Goal: Information Seeking & Learning: Get advice/opinions

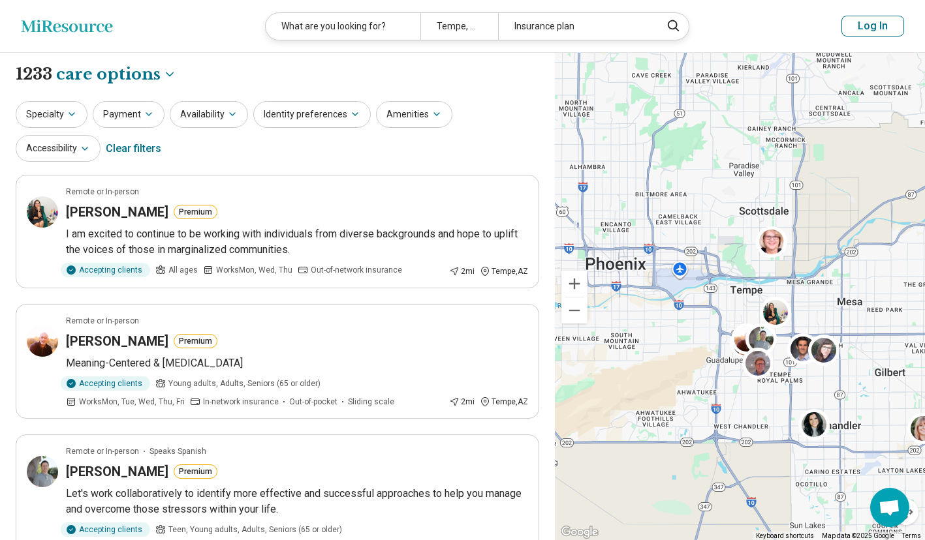
click at [362, 28] on div "What are you looking for?" at bounding box center [343, 26] width 155 height 27
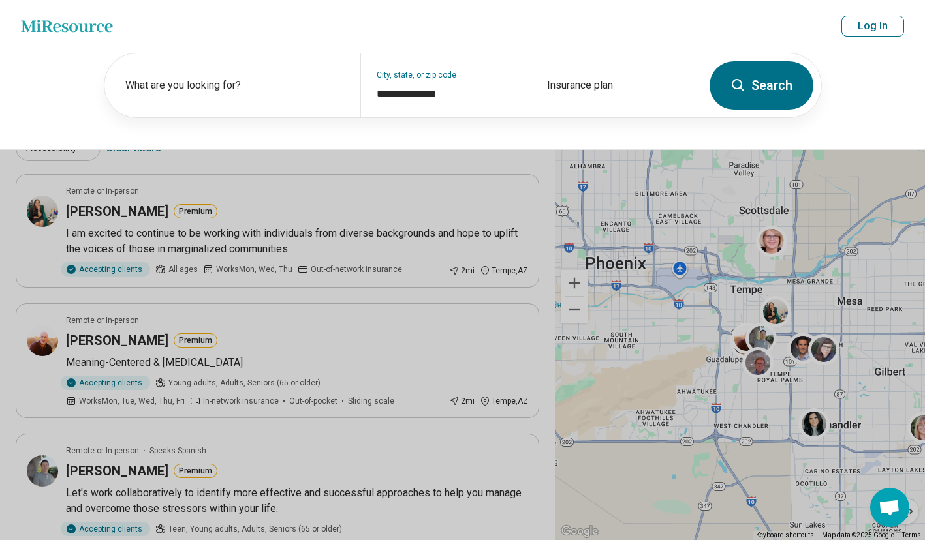
click at [707, 159] on button at bounding box center [462, 270] width 925 height 540
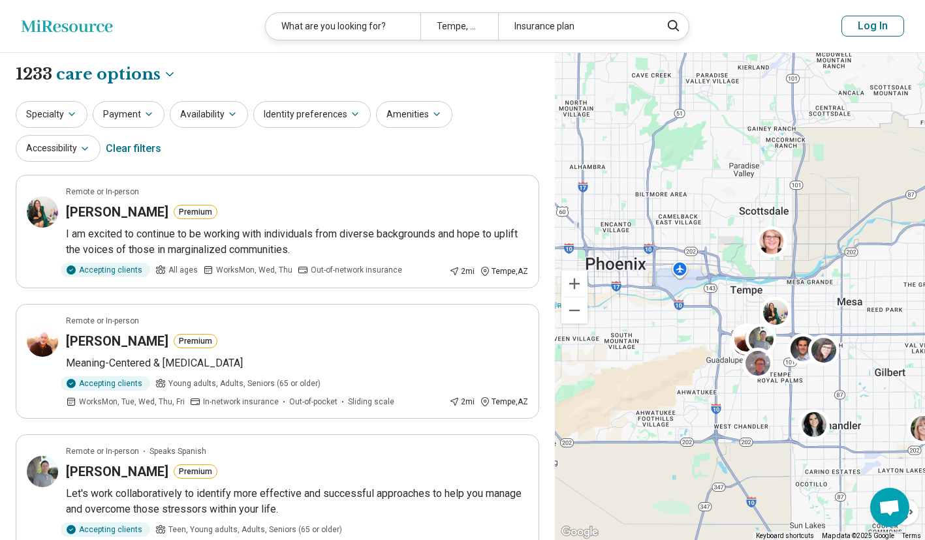
click at [72, 112] on icon "button" at bounding box center [72, 114] width 10 height 10
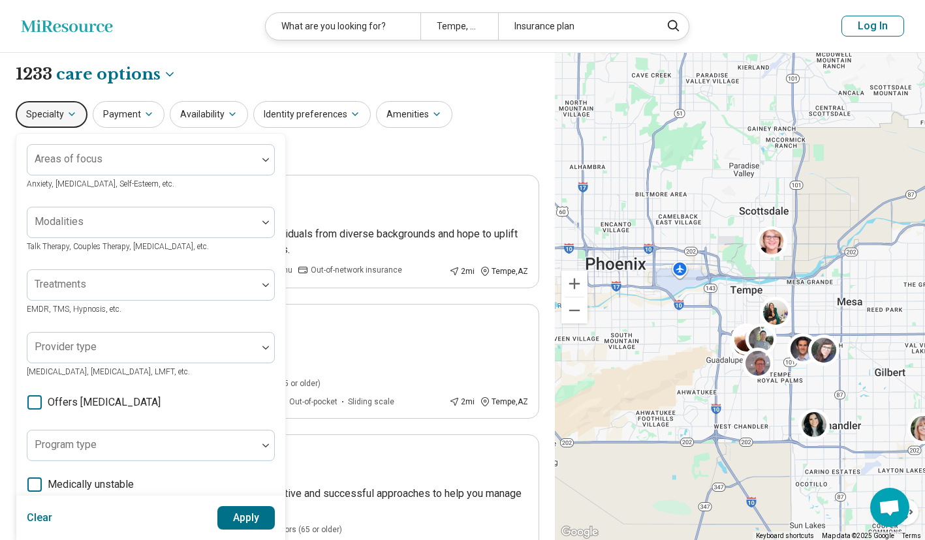
click at [89, 143] on div "Areas of focus Anxiety, Depression, Self-Esteem, etc. Modalities Talk Therapy, …" at bounding box center [150, 399] width 269 height 531
click at [99, 165] on div at bounding box center [142, 165] width 219 height 18
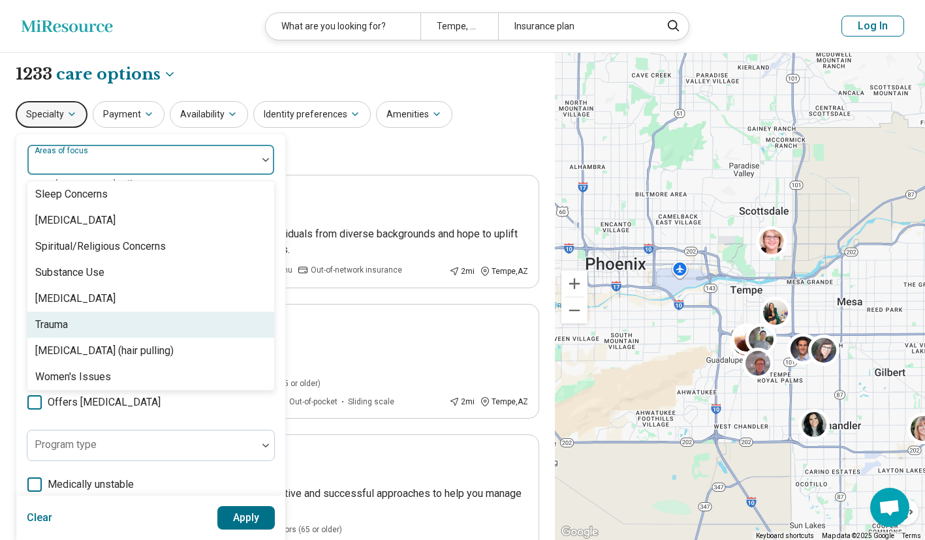
scroll to position [2408, 0]
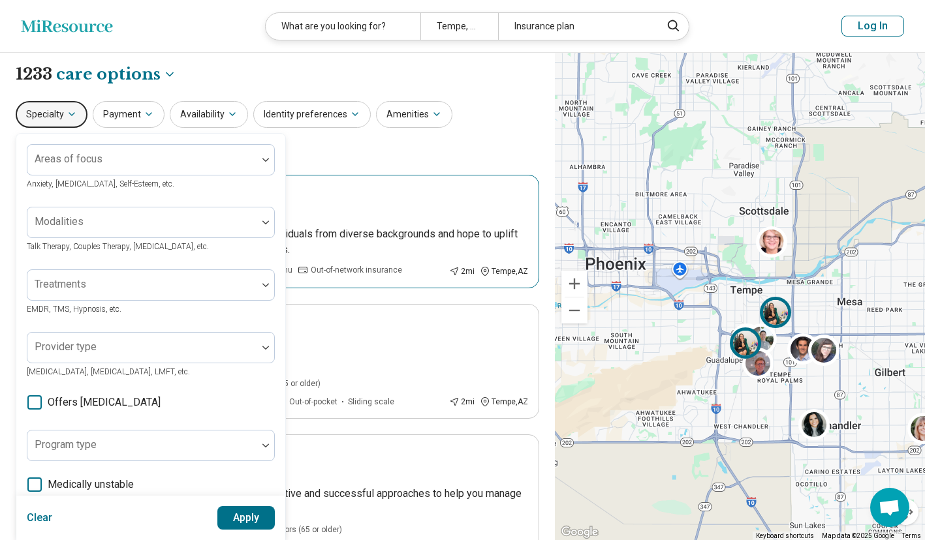
click at [456, 182] on article "Remote or In-person Martha Jasso Solorzano Premium I am excited to continue to …" at bounding box center [277, 232] width 523 height 114
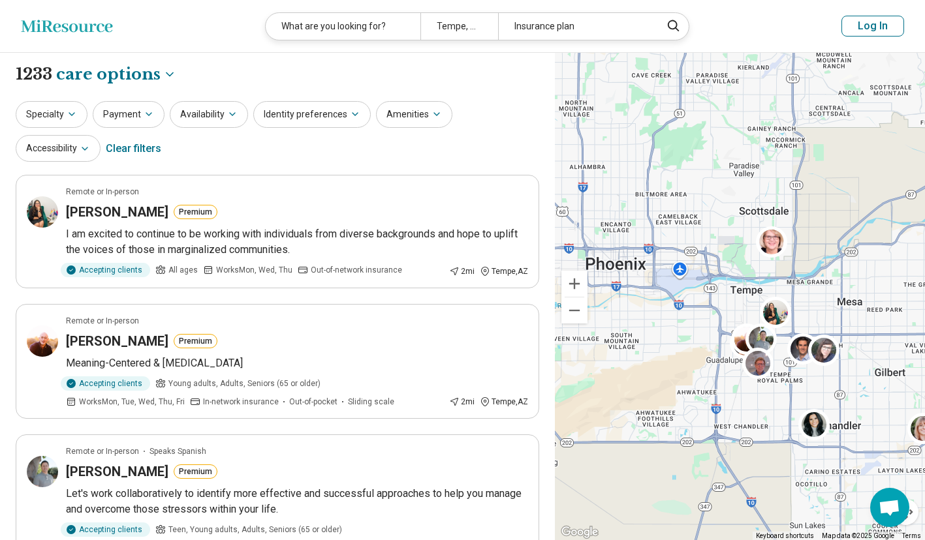
click at [324, 122] on button "Identity preferences" at bounding box center [311, 114] width 117 height 27
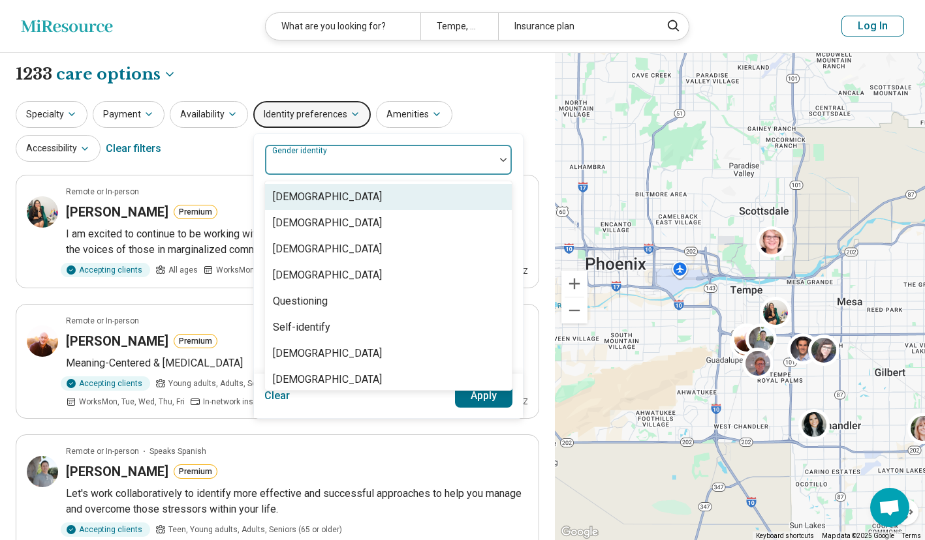
click at [328, 165] on div at bounding box center [379, 165] width 219 height 18
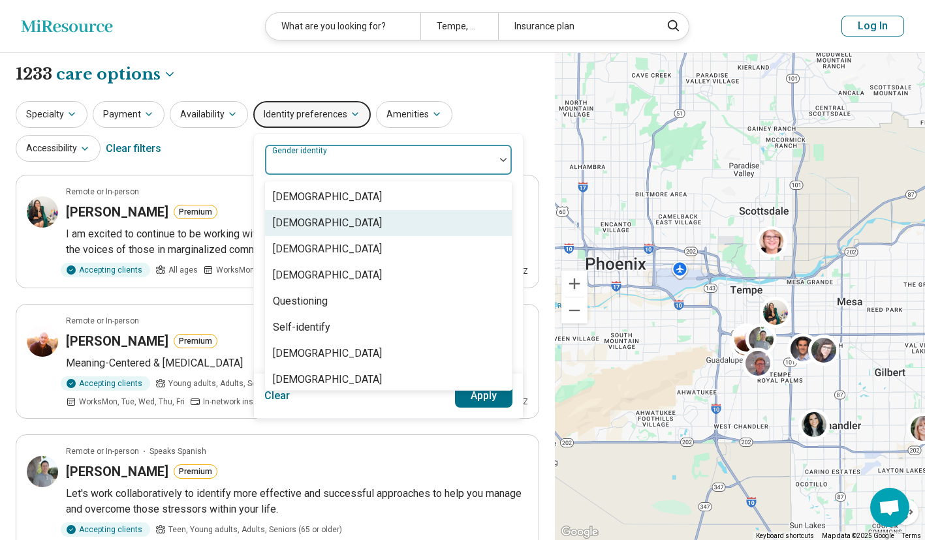
click at [333, 221] on div "[DEMOGRAPHIC_DATA]" at bounding box center [327, 223] width 109 height 16
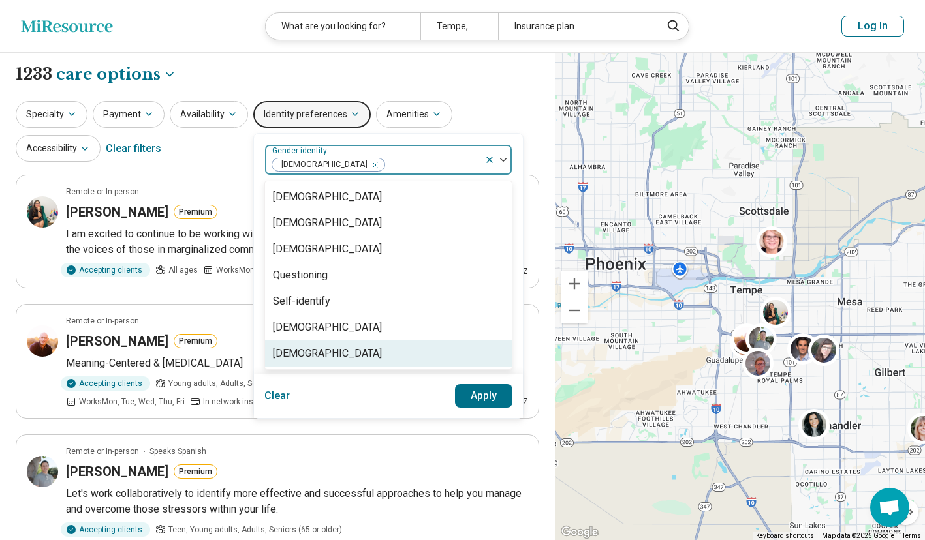
click at [483, 400] on button "Apply" at bounding box center [484, 395] width 58 height 23
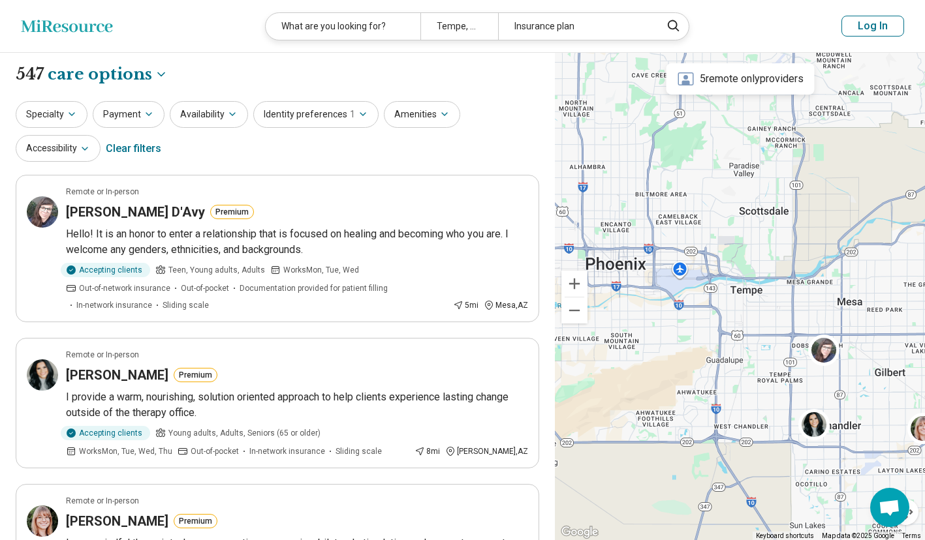
click at [462, 22] on div "Tempe, AZ 85281" at bounding box center [459, 26] width 78 height 27
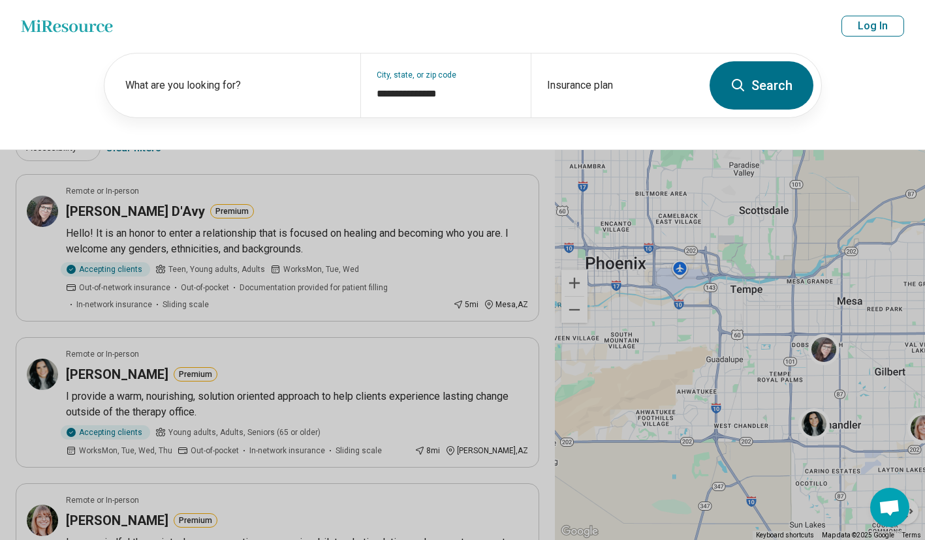
click at [744, 98] on button "Search" at bounding box center [761, 85] width 104 height 48
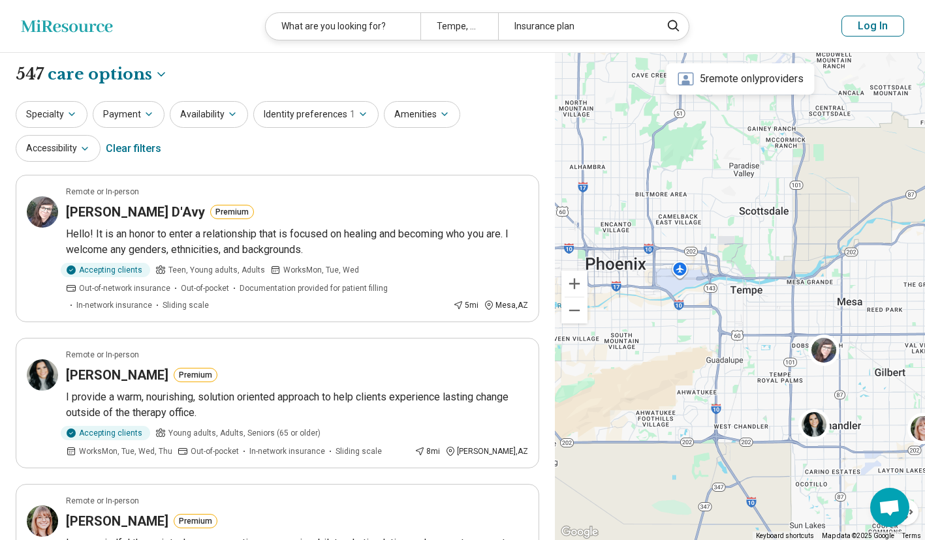
click at [423, 114] on button "Amenities" at bounding box center [422, 114] width 76 height 27
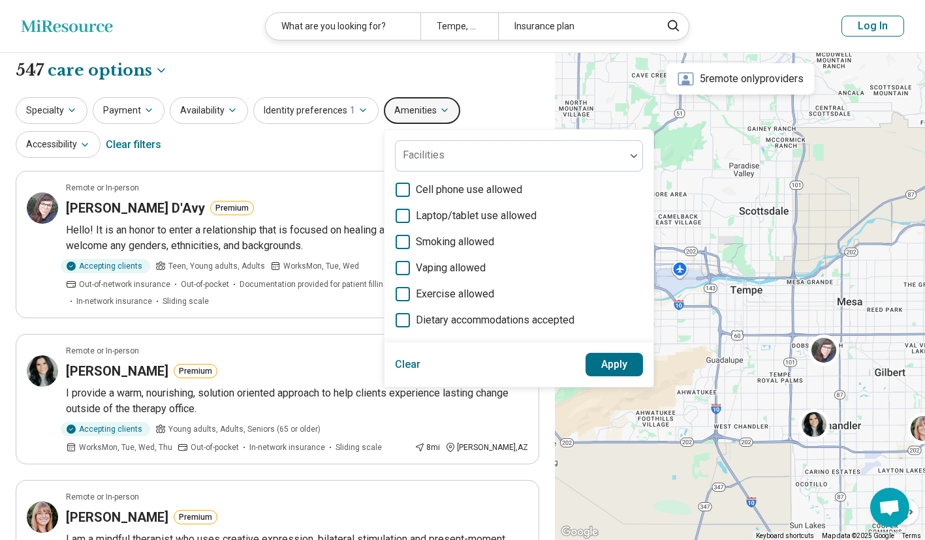
scroll to position [1, 0]
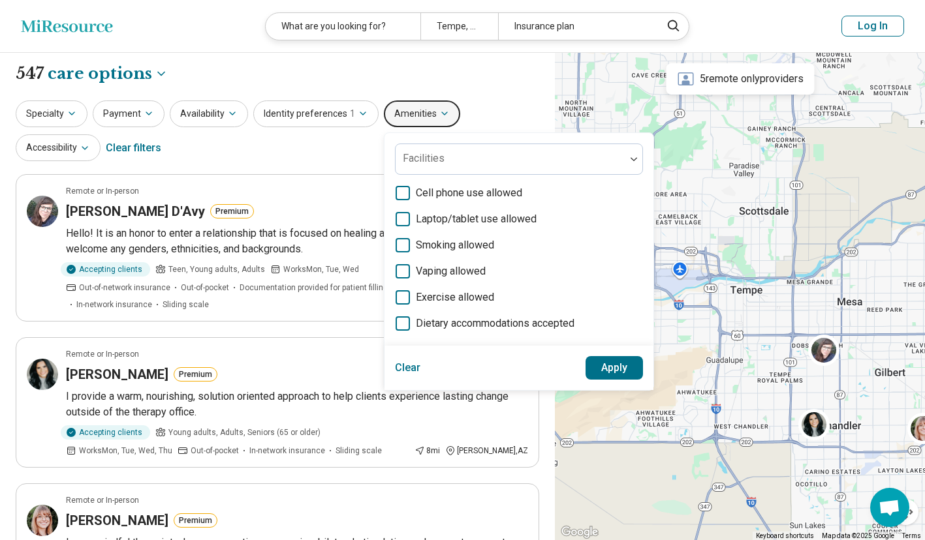
click at [228, 110] on icon "button" at bounding box center [232, 113] width 10 height 10
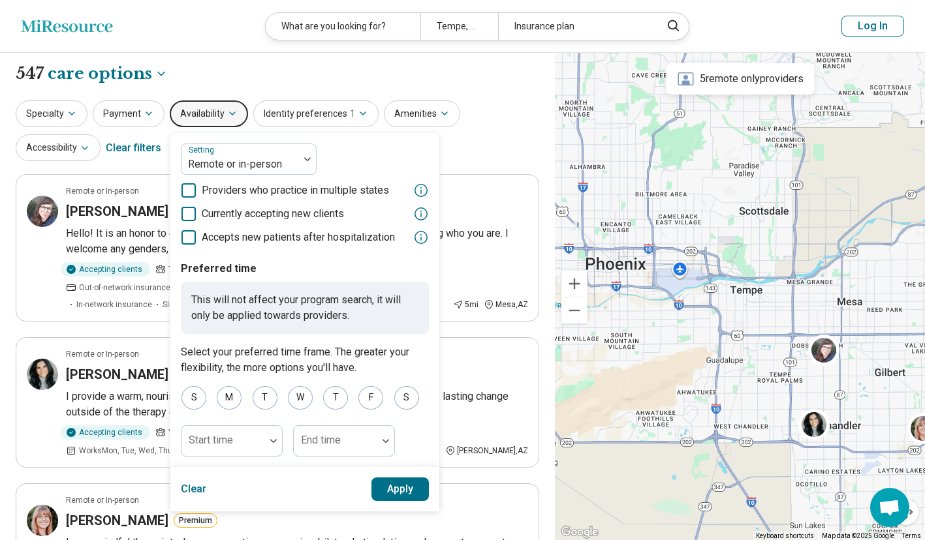
click at [336, 217] on span "Currently accepting new clients" at bounding box center [273, 214] width 142 height 16
click at [223, 401] on div "M" at bounding box center [229, 397] width 25 height 23
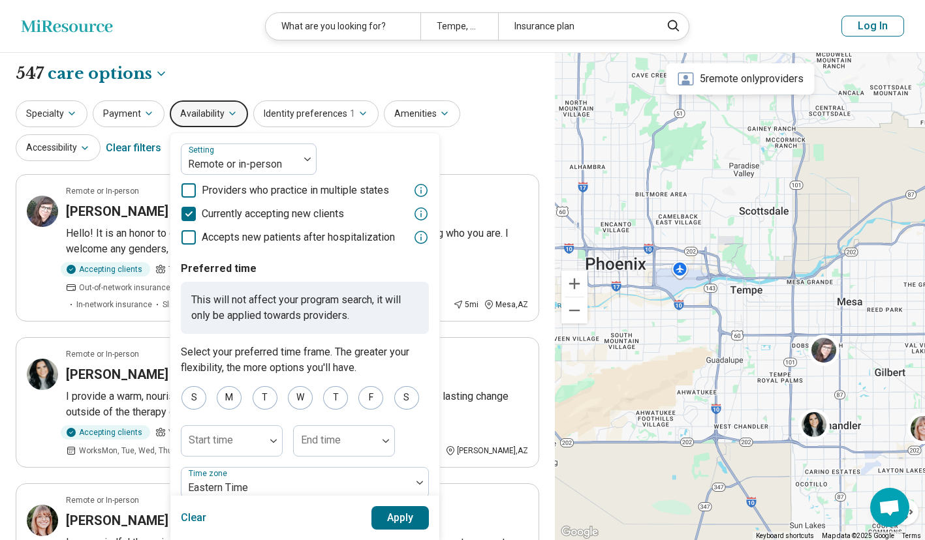
click at [294, 405] on div "W" at bounding box center [300, 397] width 25 height 23
click at [371, 401] on div "F" at bounding box center [370, 397] width 25 height 23
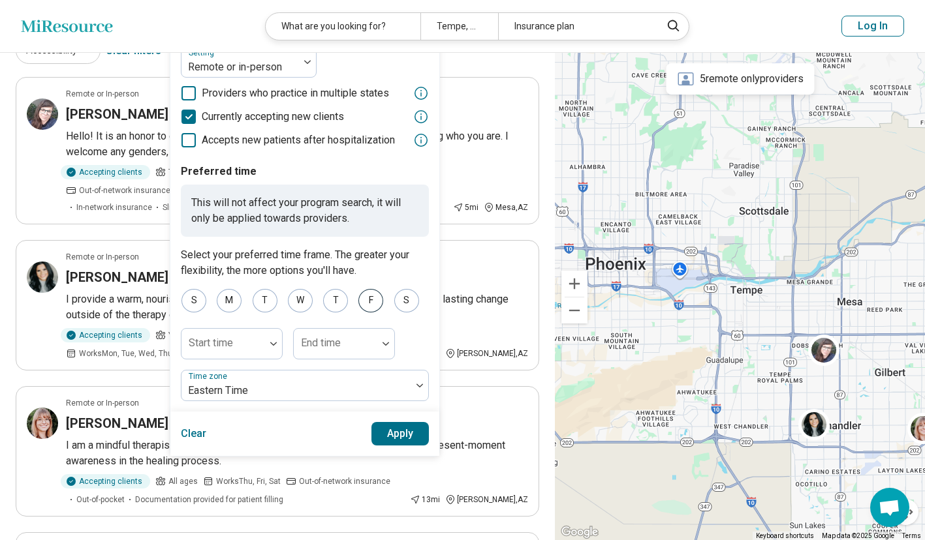
scroll to position [99, 0]
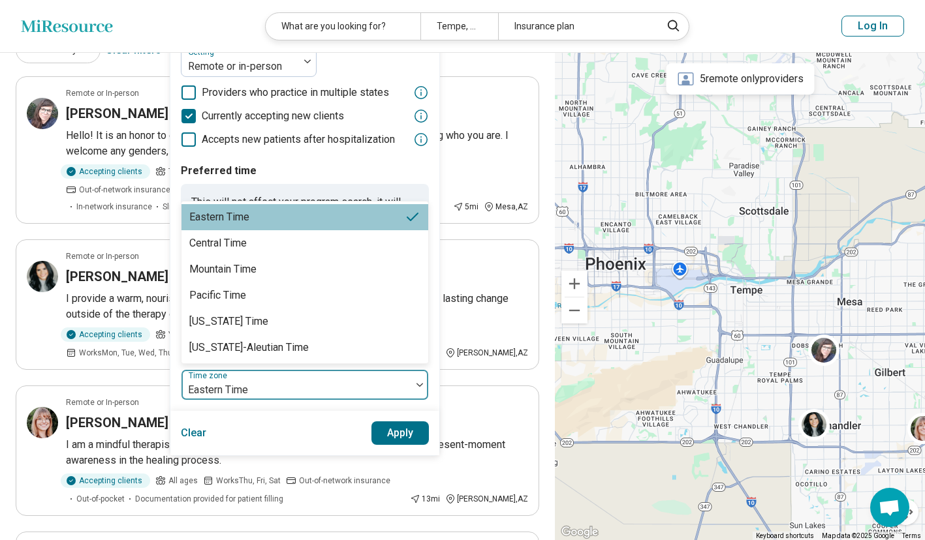
click at [343, 388] on div at bounding box center [296, 390] width 219 height 18
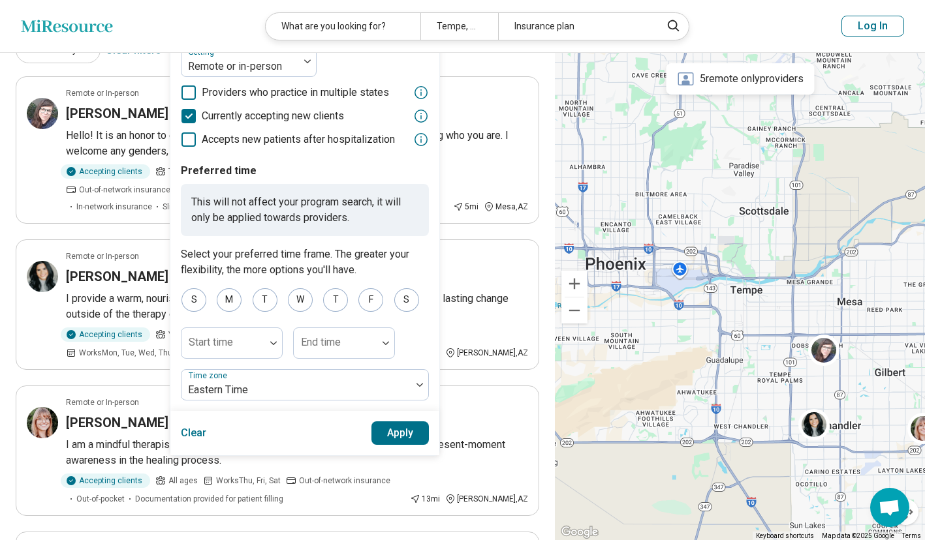
click at [397, 439] on button "Apply" at bounding box center [400, 433] width 58 height 23
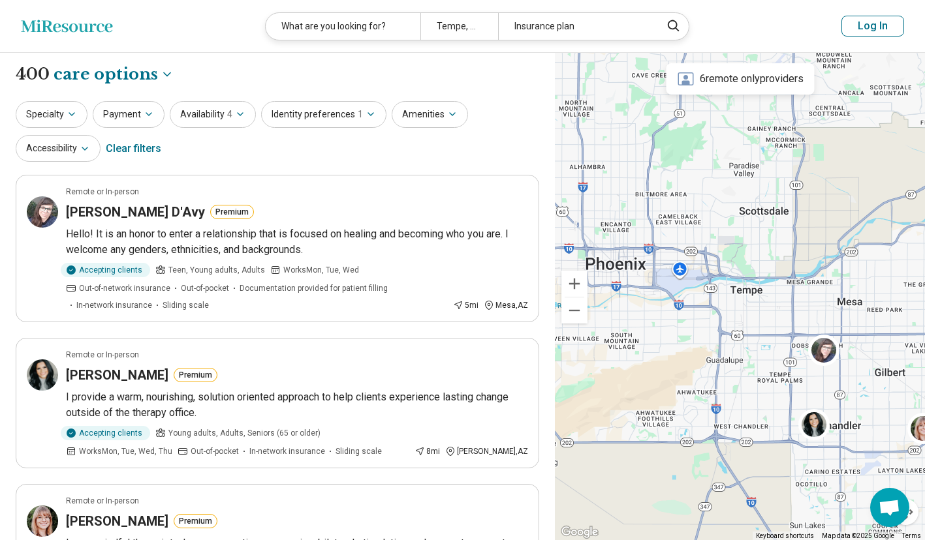
click at [147, 112] on icon "button" at bounding box center [149, 114] width 10 height 10
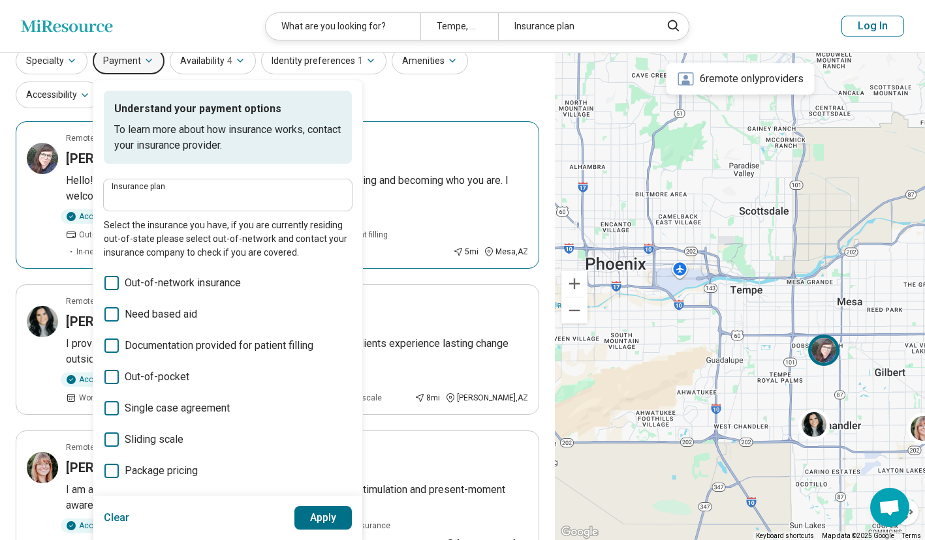
scroll to position [53, 0]
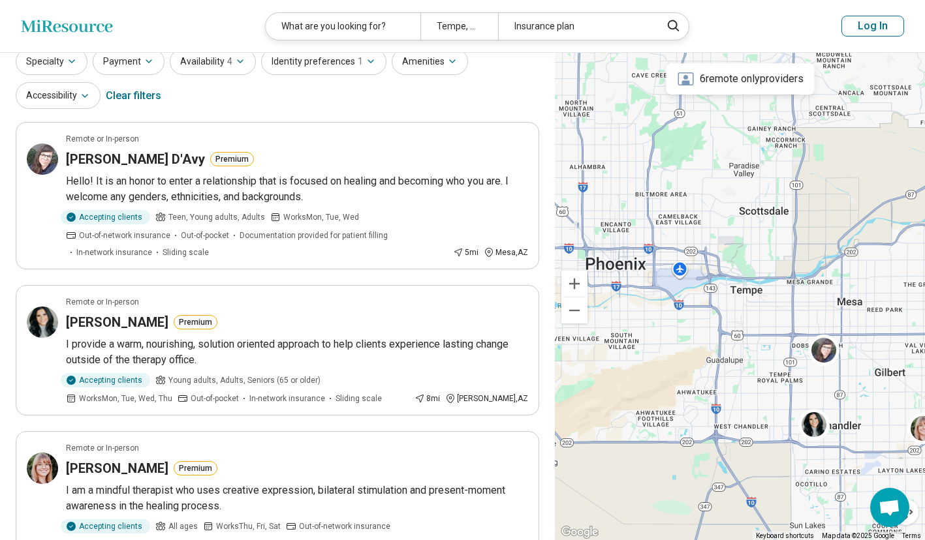
click at [80, 97] on icon "button" at bounding box center [85, 96] width 10 height 10
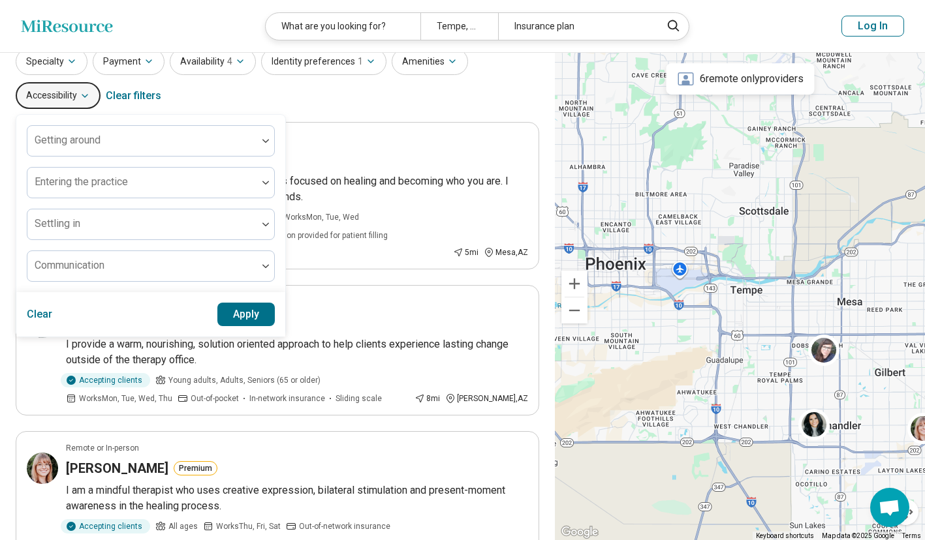
click at [80, 97] on icon "button" at bounding box center [85, 96] width 10 height 10
click at [73, 56] on icon "button" at bounding box center [72, 61] width 10 height 10
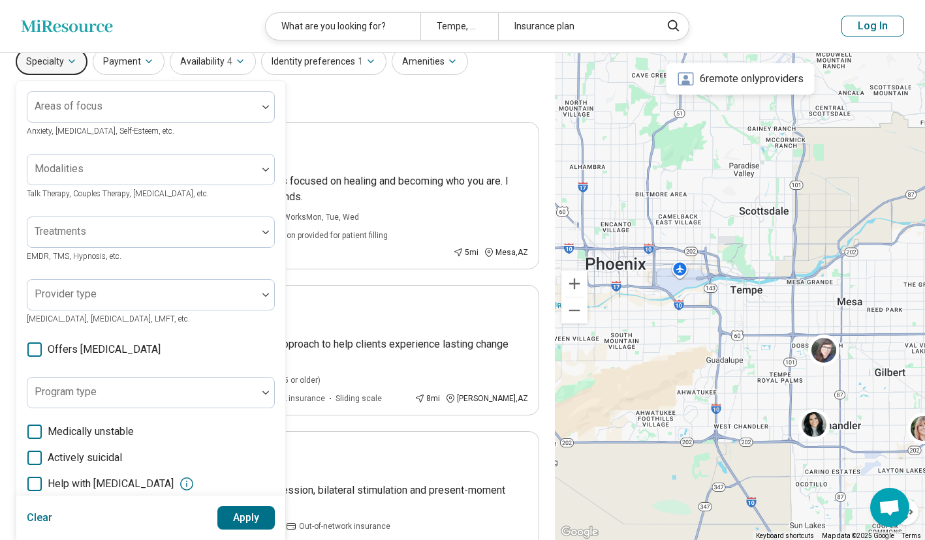
click at [161, 356] on span "Offers medication management" at bounding box center [104, 350] width 113 height 16
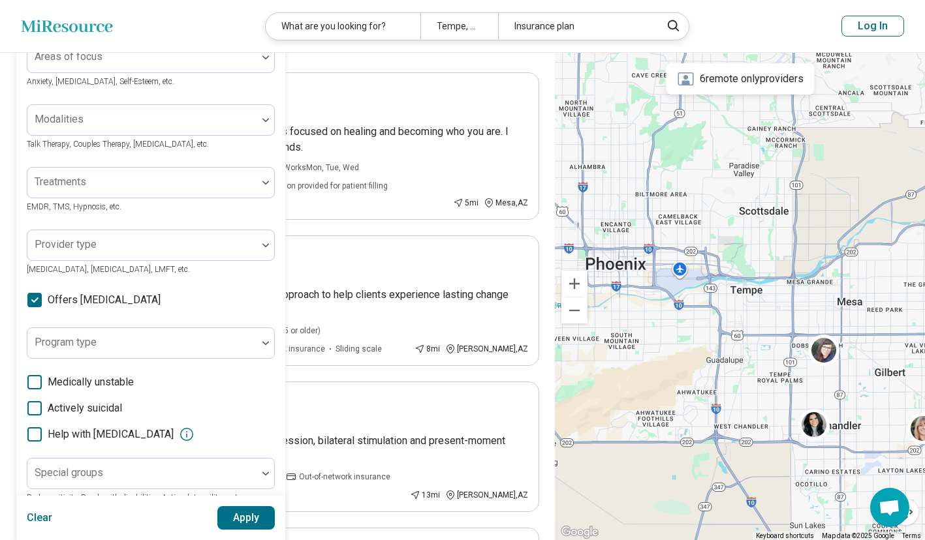
scroll to position [105, 0]
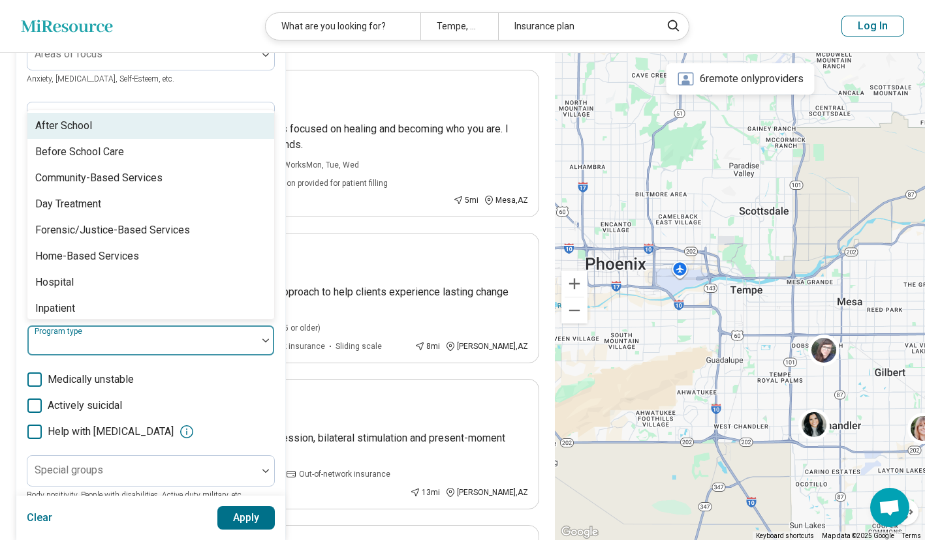
click at [164, 338] on div at bounding box center [142, 346] width 219 height 18
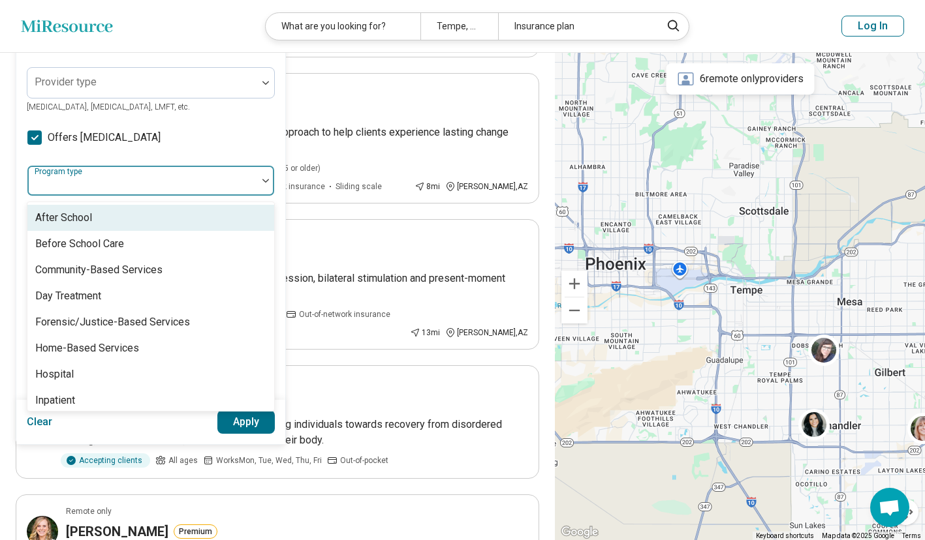
scroll to position [275, 0]
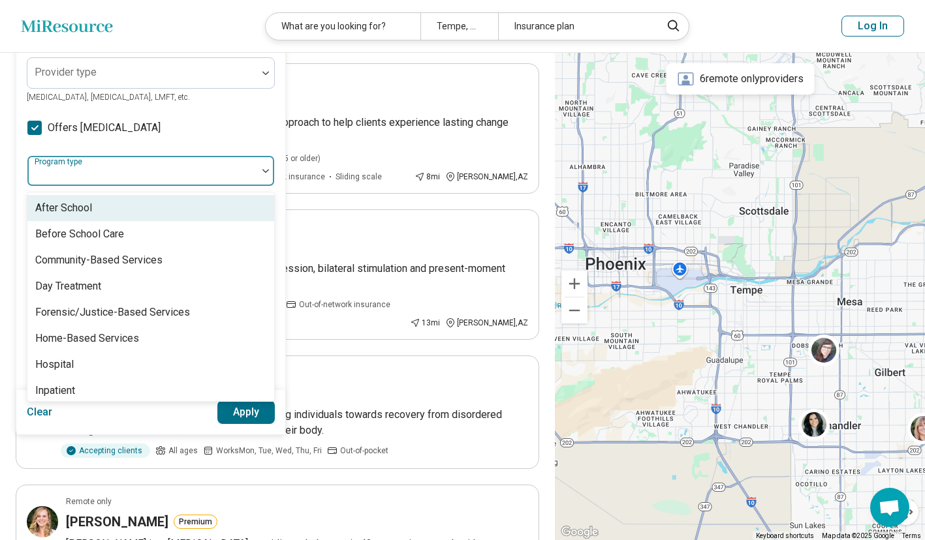
click at [206, 176] on div at bounding box center [142, 176] width 219 height 18
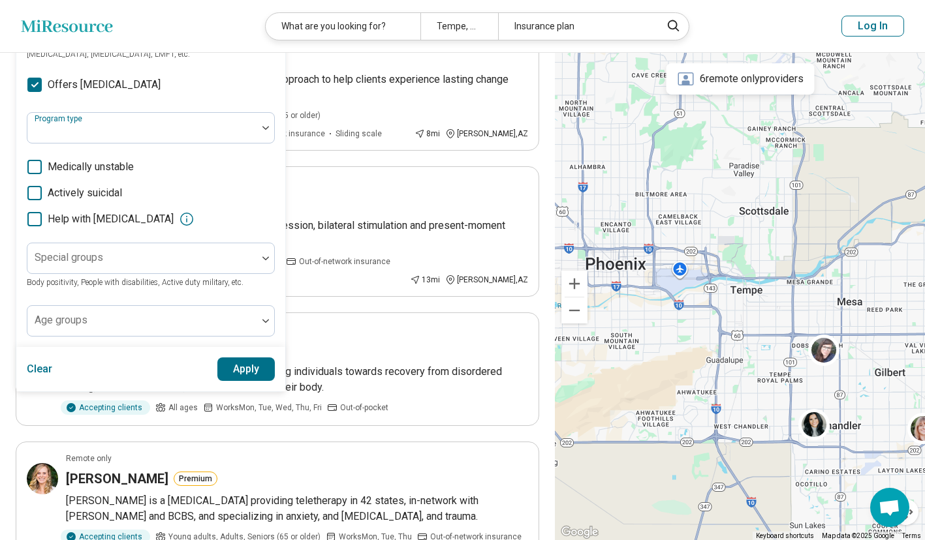
scroll to position [318, 0]
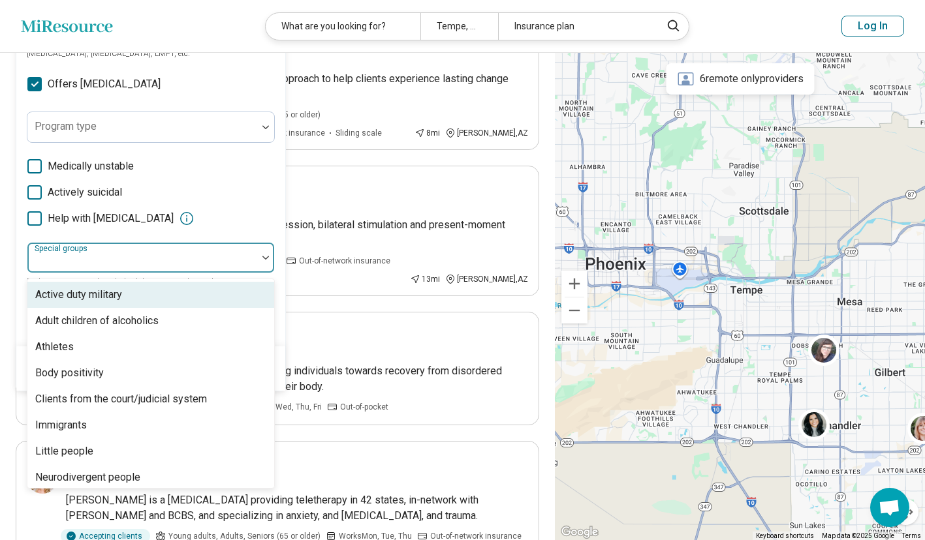
click at [222, 250] on div at bounding box center [142, 257] width 230 height 29
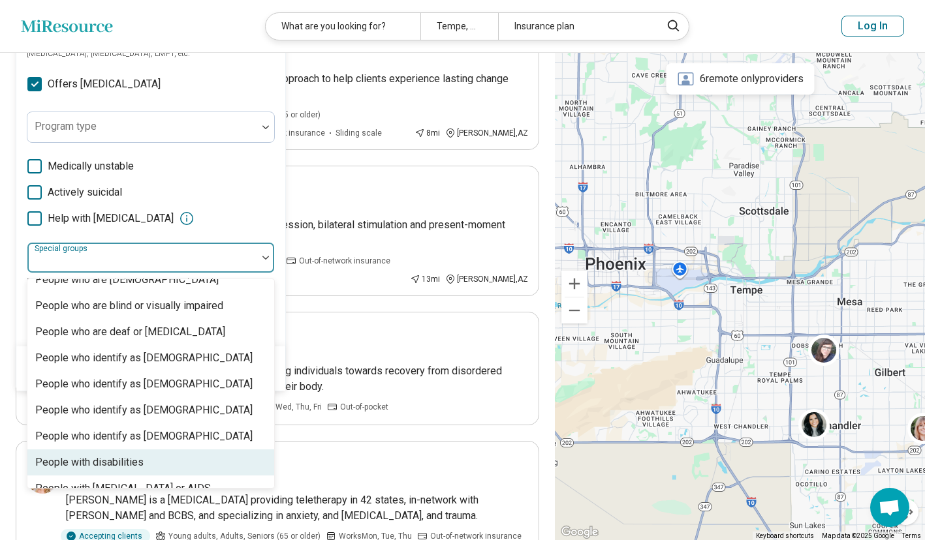
scroll to position [299, 0]
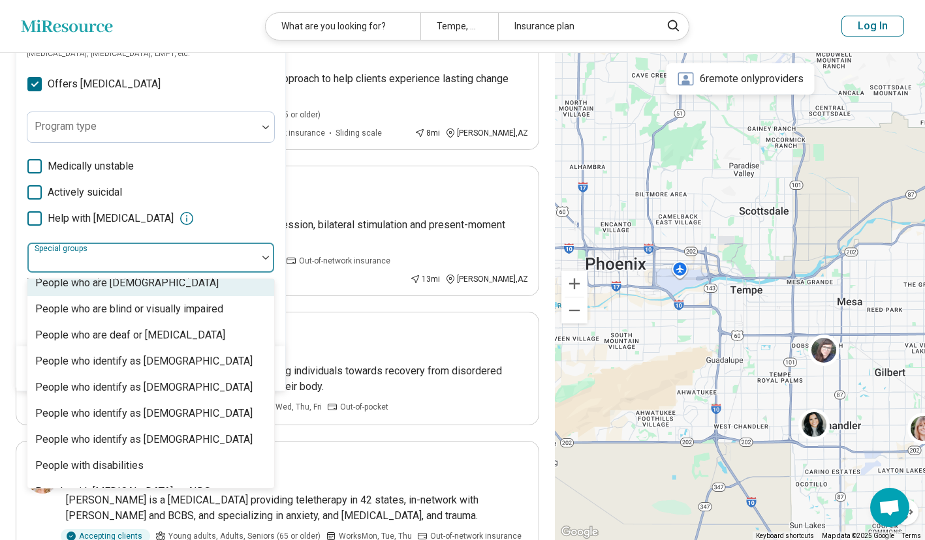
click at [243, 259] on div at bounding box center [142, 263] width 219 height 18
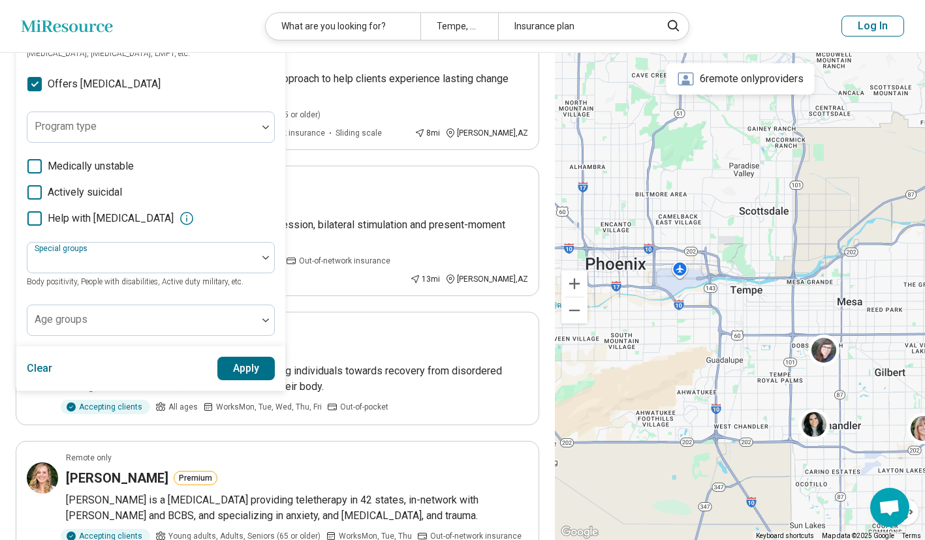
click at [204, 322] on div at bounding box center [142, 325] width 219 height 18
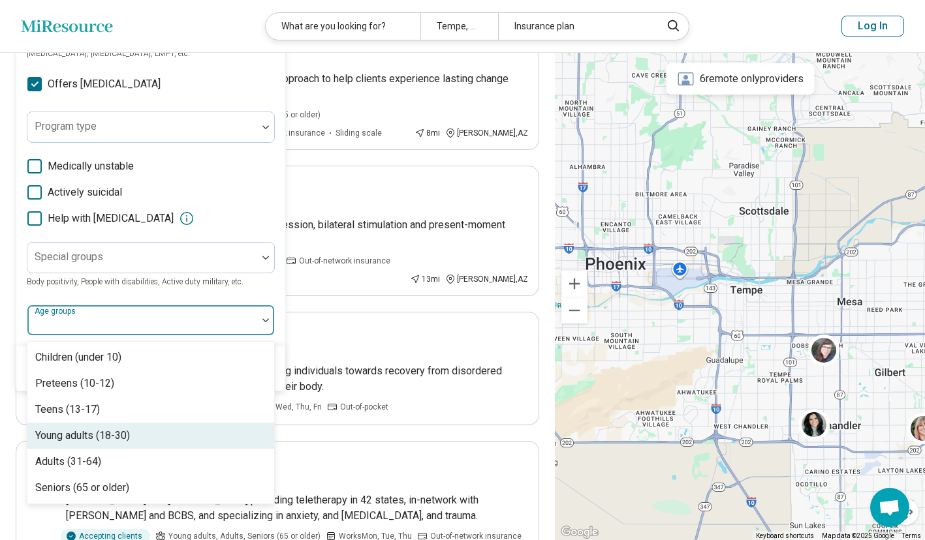
click at [150, 438] on div "Young adults (18-30)" at bounding box center [150, 436] width 247 height 26
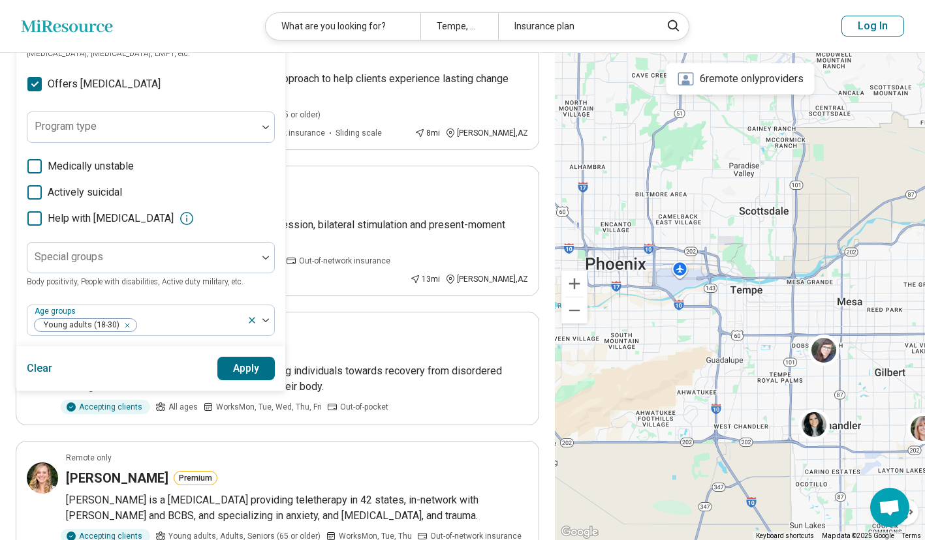
click at [212, 281] on span "Body positivity, People with disabilities, Active duty military, etc." at bounding box center [135, 281] width 217 height 9
click at [253, 373] on button "Apply" at bounding box center [246, 368] width 58 height 23
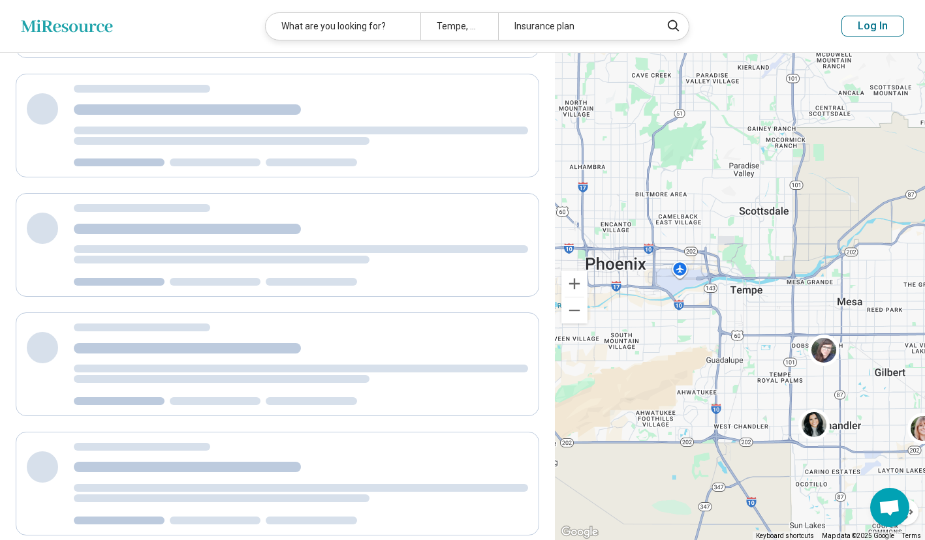
scroll to position [20, 0]
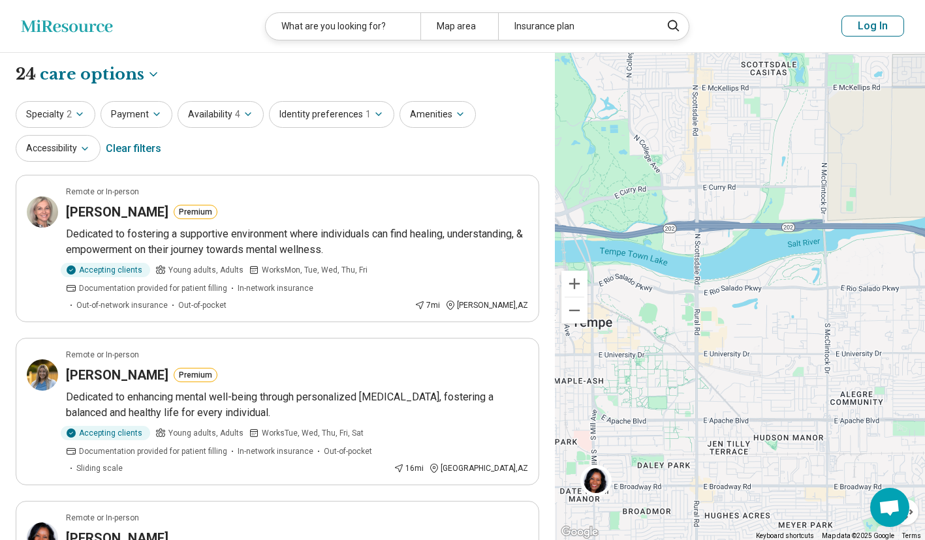
drag, startPoint x: 752, startPoint y: 401, endPoint x: 728, endPoint y: 403, distance: 24.3
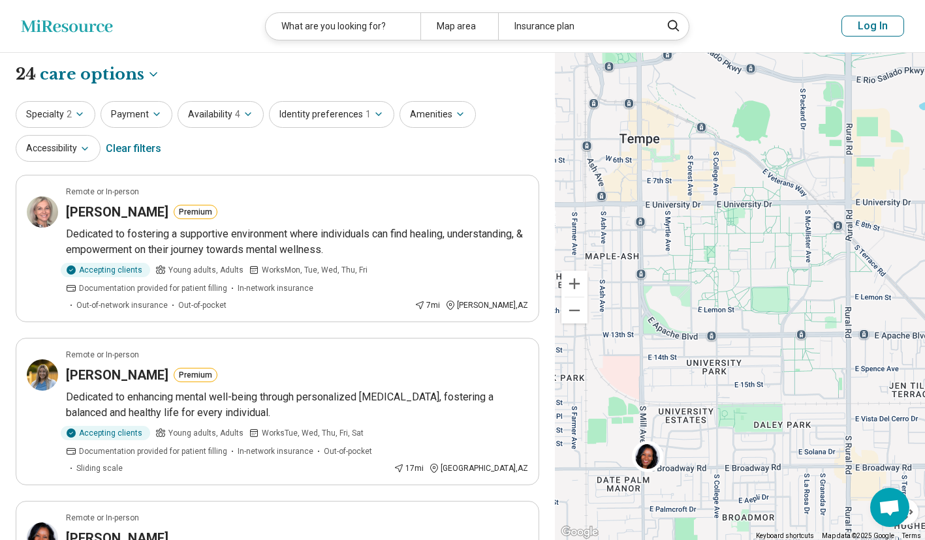
drag, startPoint x: 634, startPoint y: 433, endPoint x: 722, endPoint y: 356, distance: 117.0
click at [722, 356] on div "2" at bounding box center [740, 297] width 370 height 488
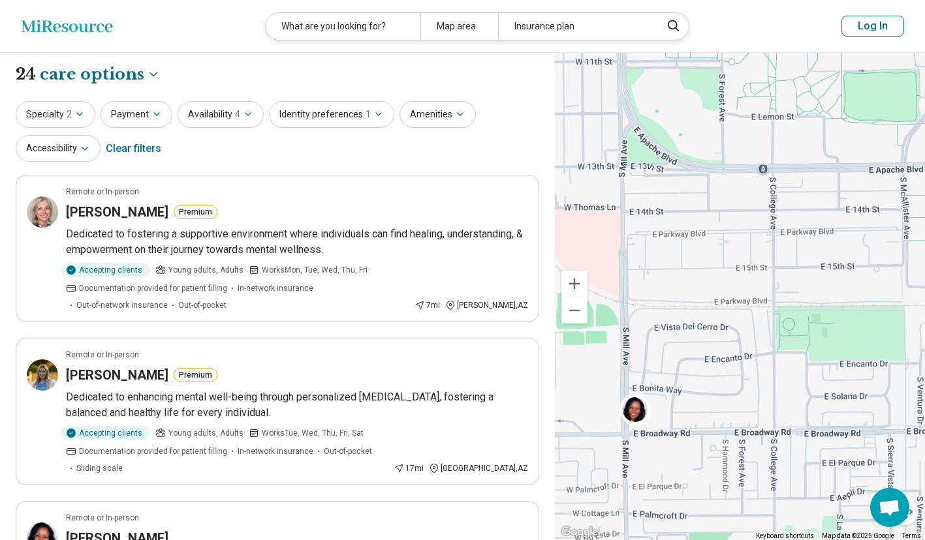
drag, startPoint x: 673, startPoint y: 427, endPoint x: 703, endPoint y: 329, distance: 102.6
click at [703, 329] on div "2" at bounding box center [740, 297] width 370 height 488
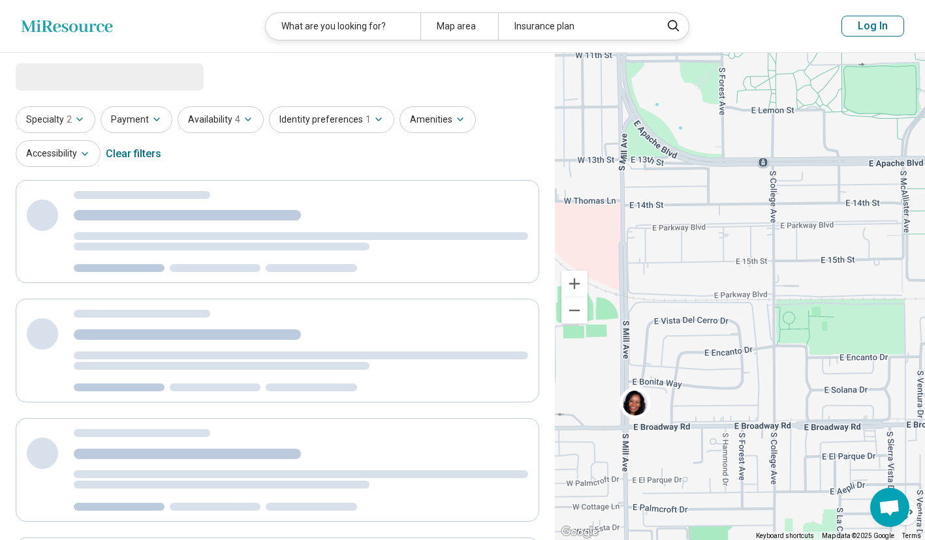
select select "***"
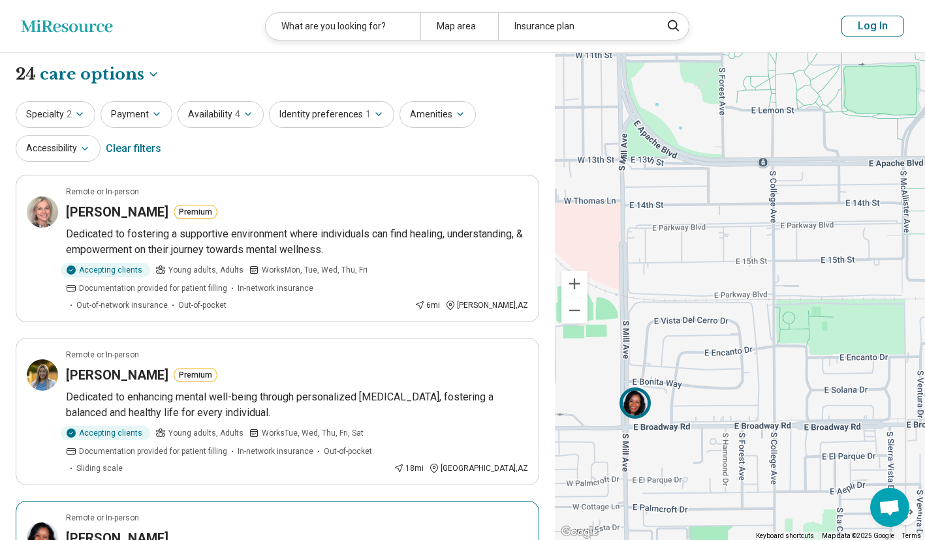
click at [637, 399] on img at bounding box center [634, 403] width 31 height 31
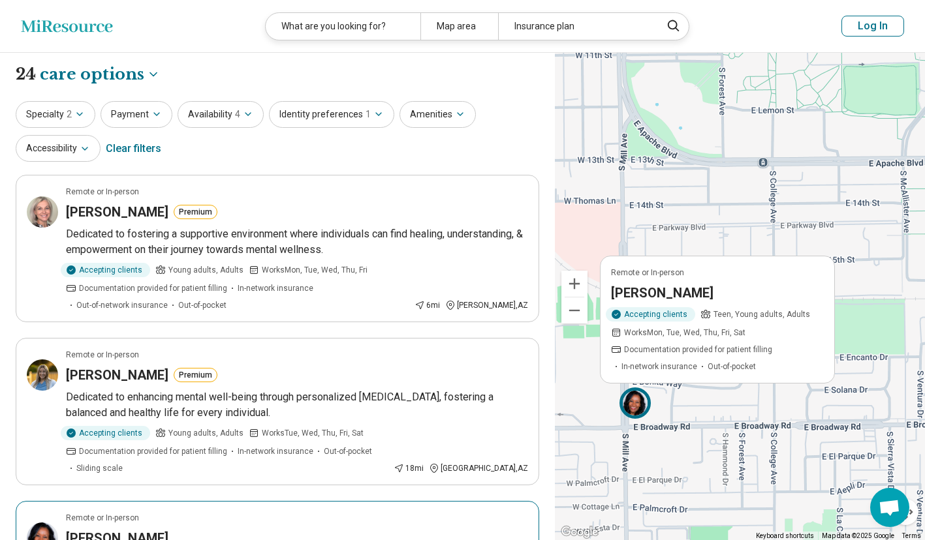
click at [637, 399] on img at bounding box center [634, 403] width 31 height 31
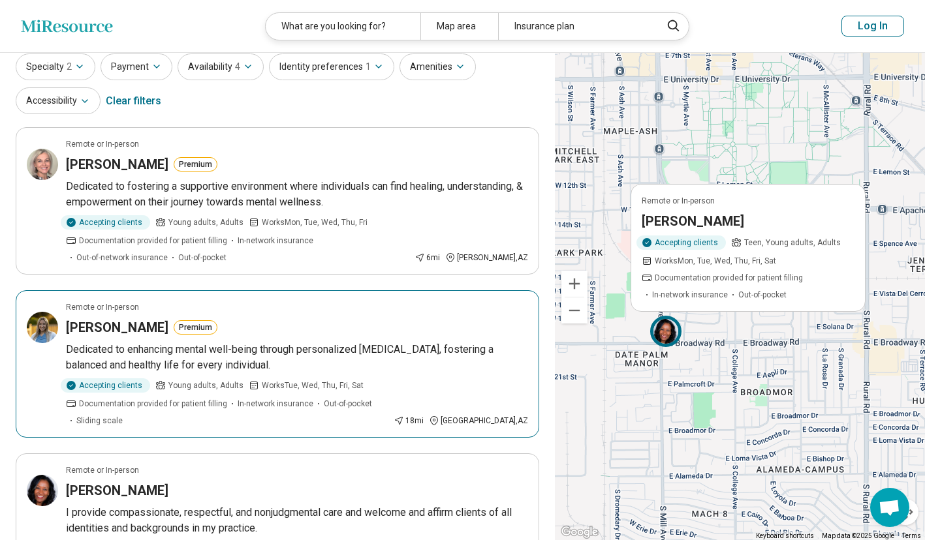
scroll to position [50, 0]
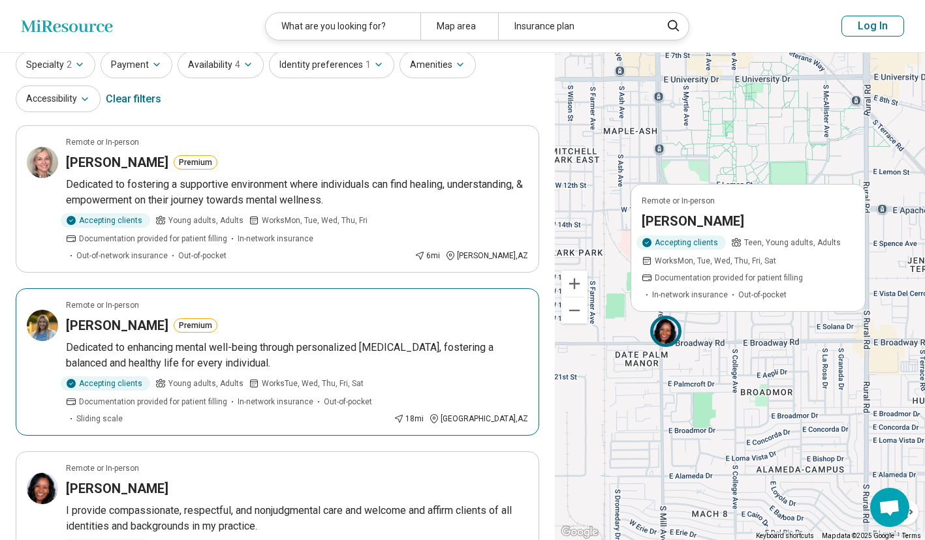
click at [56, 339] on article "Remote or In-person Andrea Cook Premium Dedicated to enhancing mental well-bein…" at bounding box center [277, 361] width 523 height 147
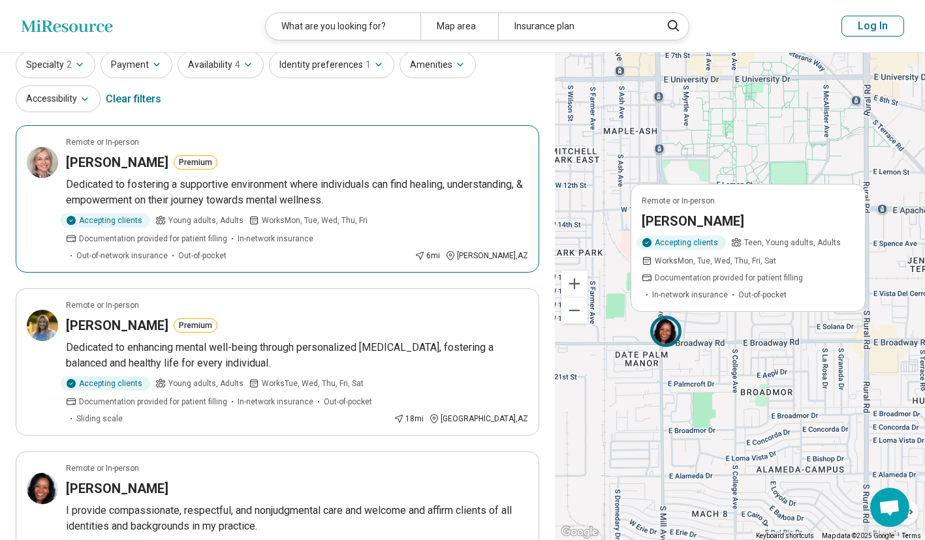
click at [363, 202] on p "Dedicated to fostering a supportive environment where individuals can find heal…" at bounding box center [297, 192] width 462 height 31
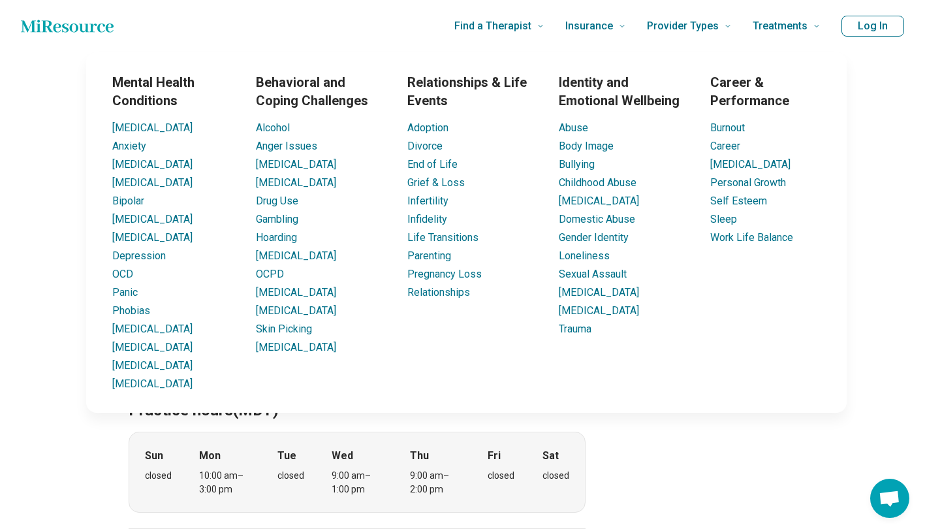
click at [522, 27] on span "Find a Therapist" at bounding box center [492, 26] width 77 height 18
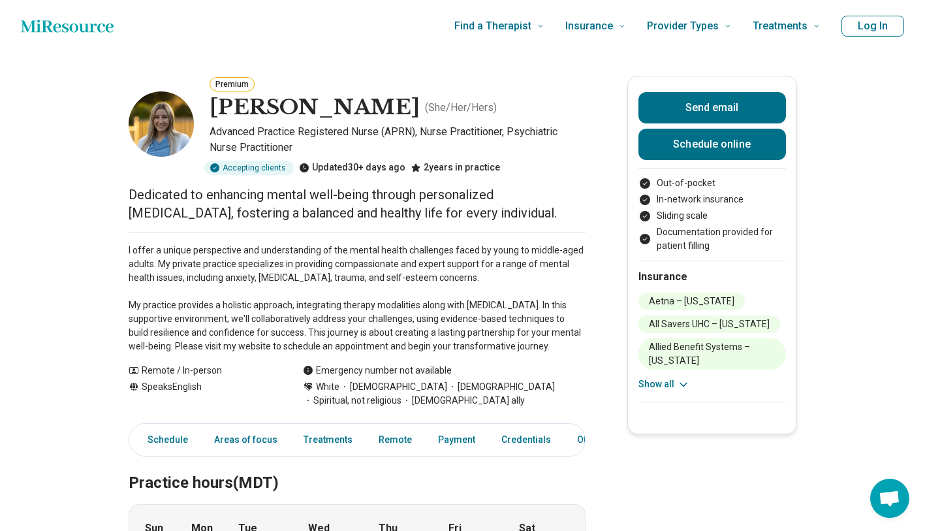
click at [170, 115] on img at bounding box center [161, 123] width 65 height 65
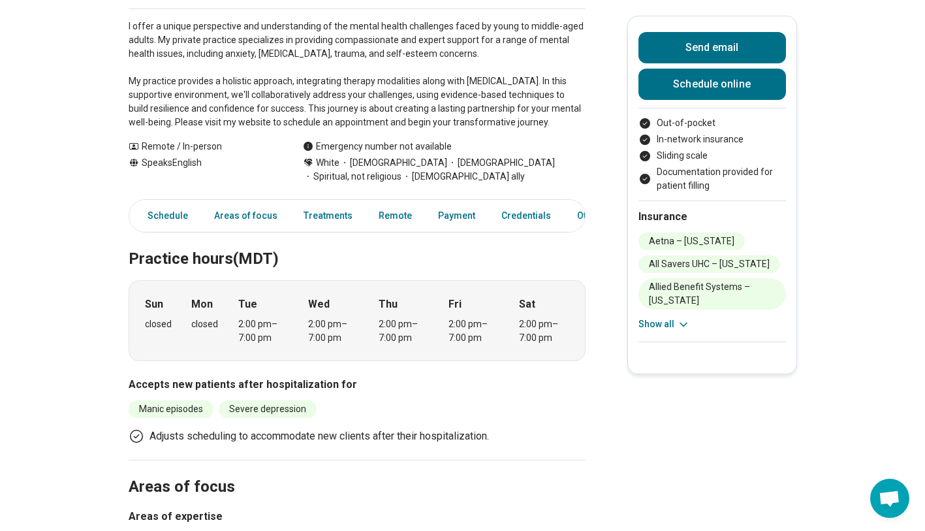
scroll to position [223, 0]
click at [686, 320] on icon at bounding box center [683, 324] width 13 height 13
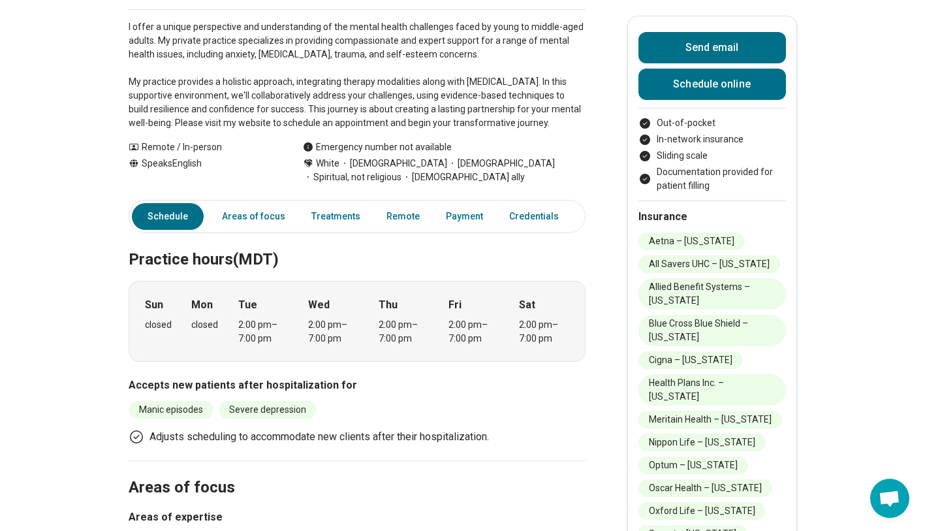
scroll to position [0, 0]
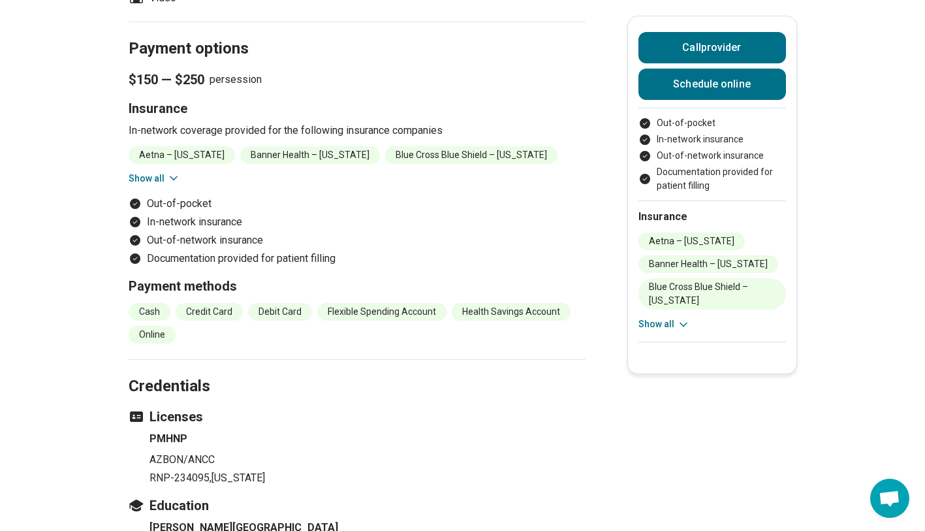
scroll to position [1502, 6]
click at [673, 324] on button "Show all" at bounding box center [664, 324] width 52 height 14
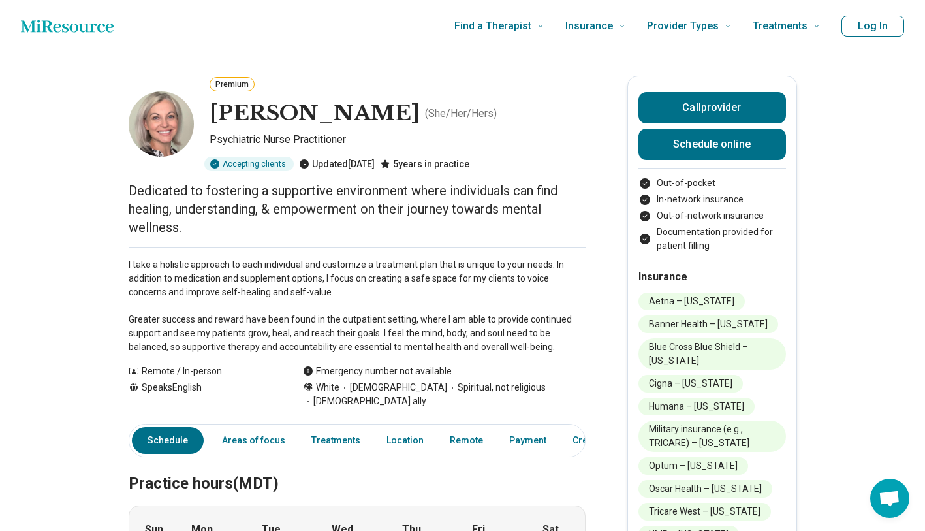
scroll to position [0, 0]
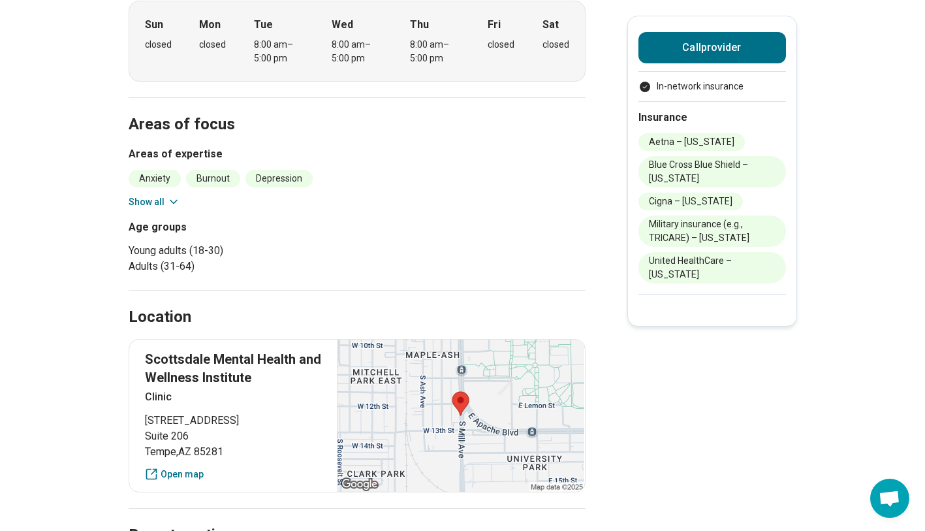
scroll to position [474, 0]
click at [177, 200] on icon at bounding box center [173, 201] width 7 height 3
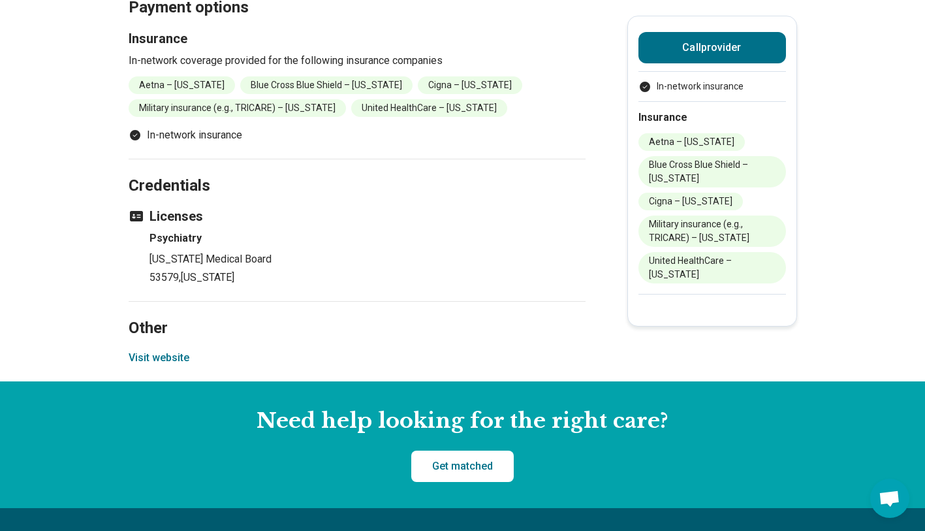
scroll to position [1150, 0]
